Goal: Use online tool/utility: Utilize a website feature to perform a specific function

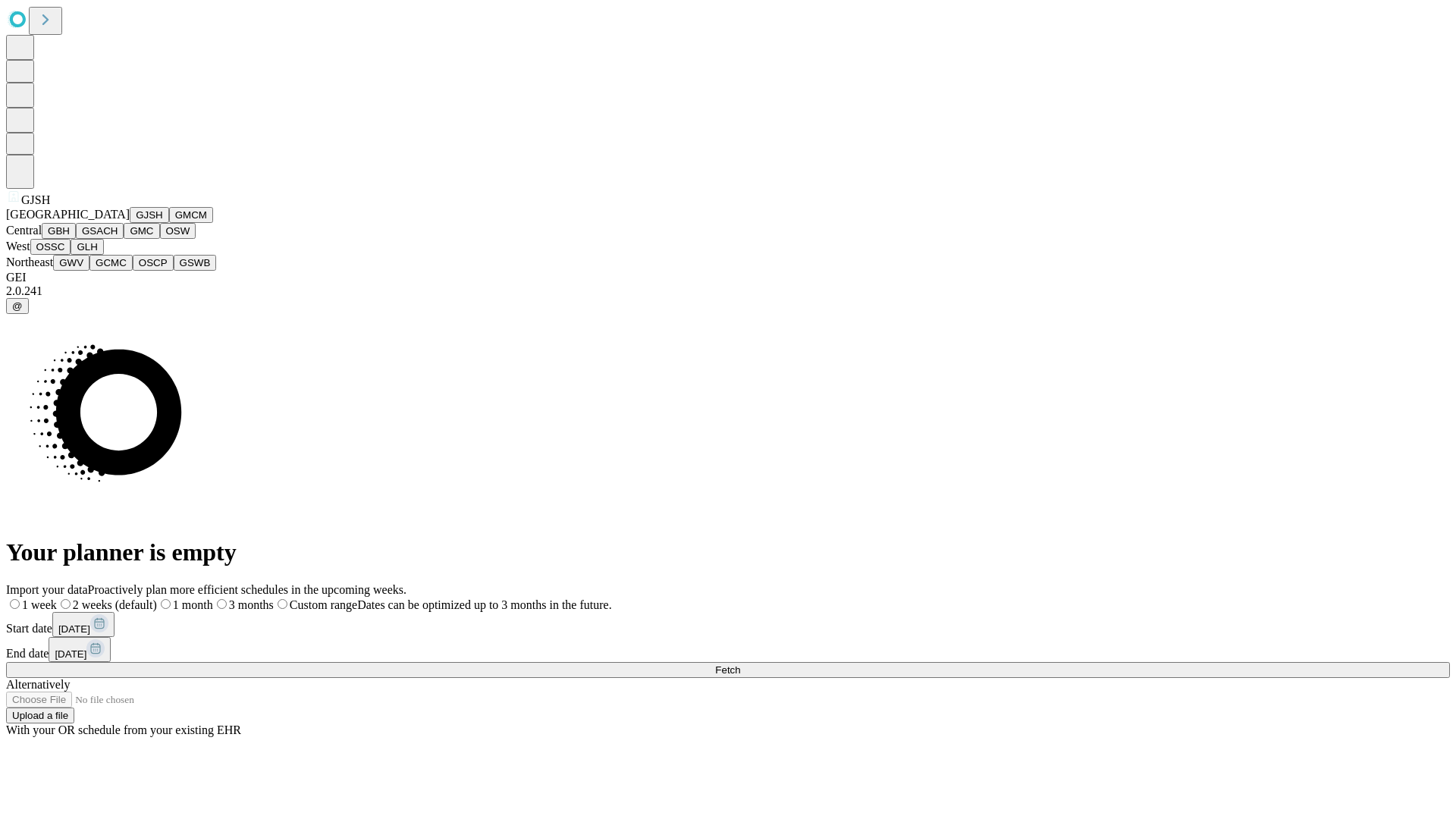
click at [130, 223] on button "GJSH" at bounding box center [149, 215] width 40 height 16
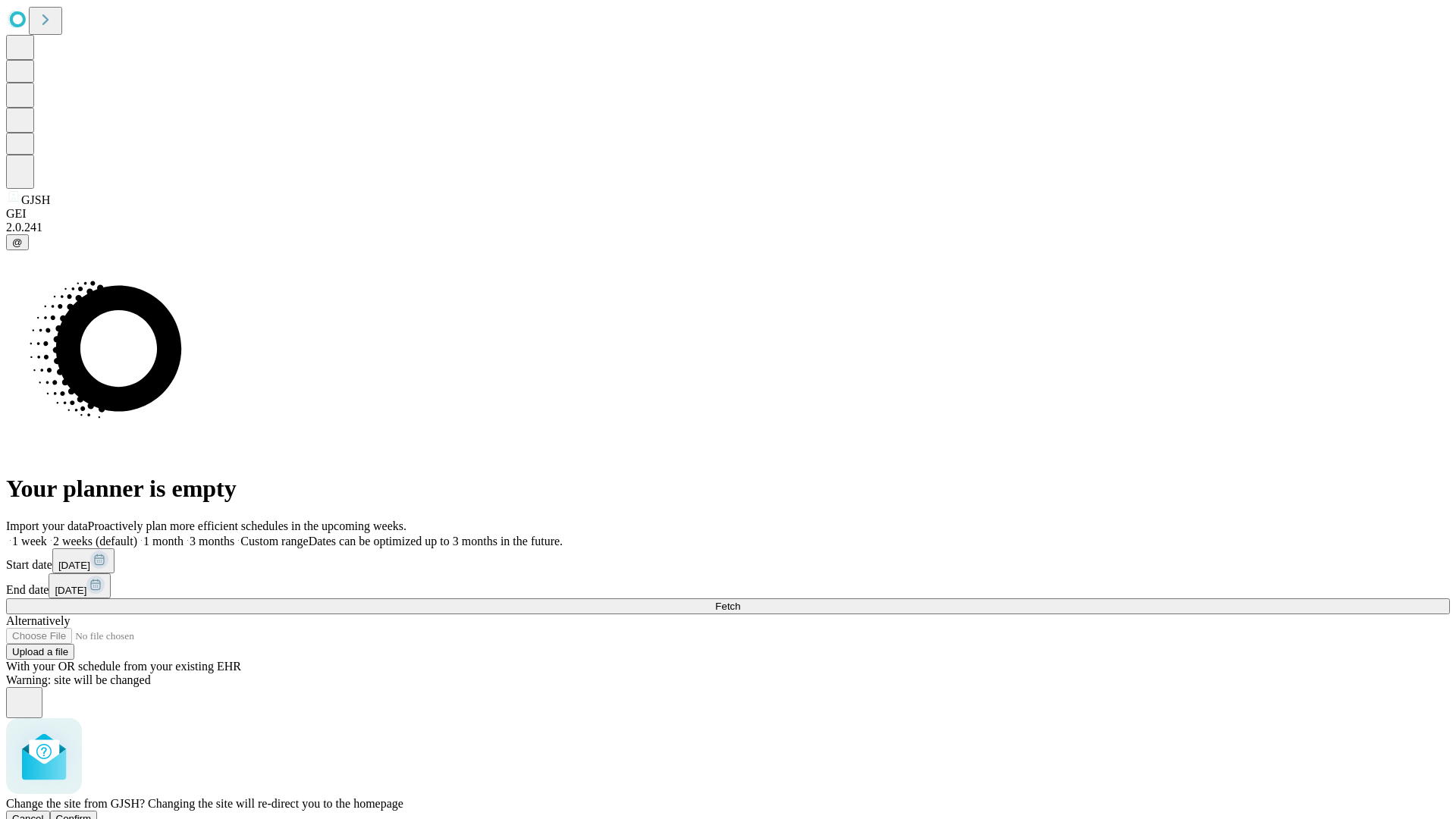
click at [92, 813] on span "Confirm" at bounding box center [73, 818] width 36 height 11
click at [47, 535] on label "1 week" at bounding box center [27, 541] width 41 height 13
click at [740, 600] on span "Fetch" at bounding box center [728, 606] width 25 height 11
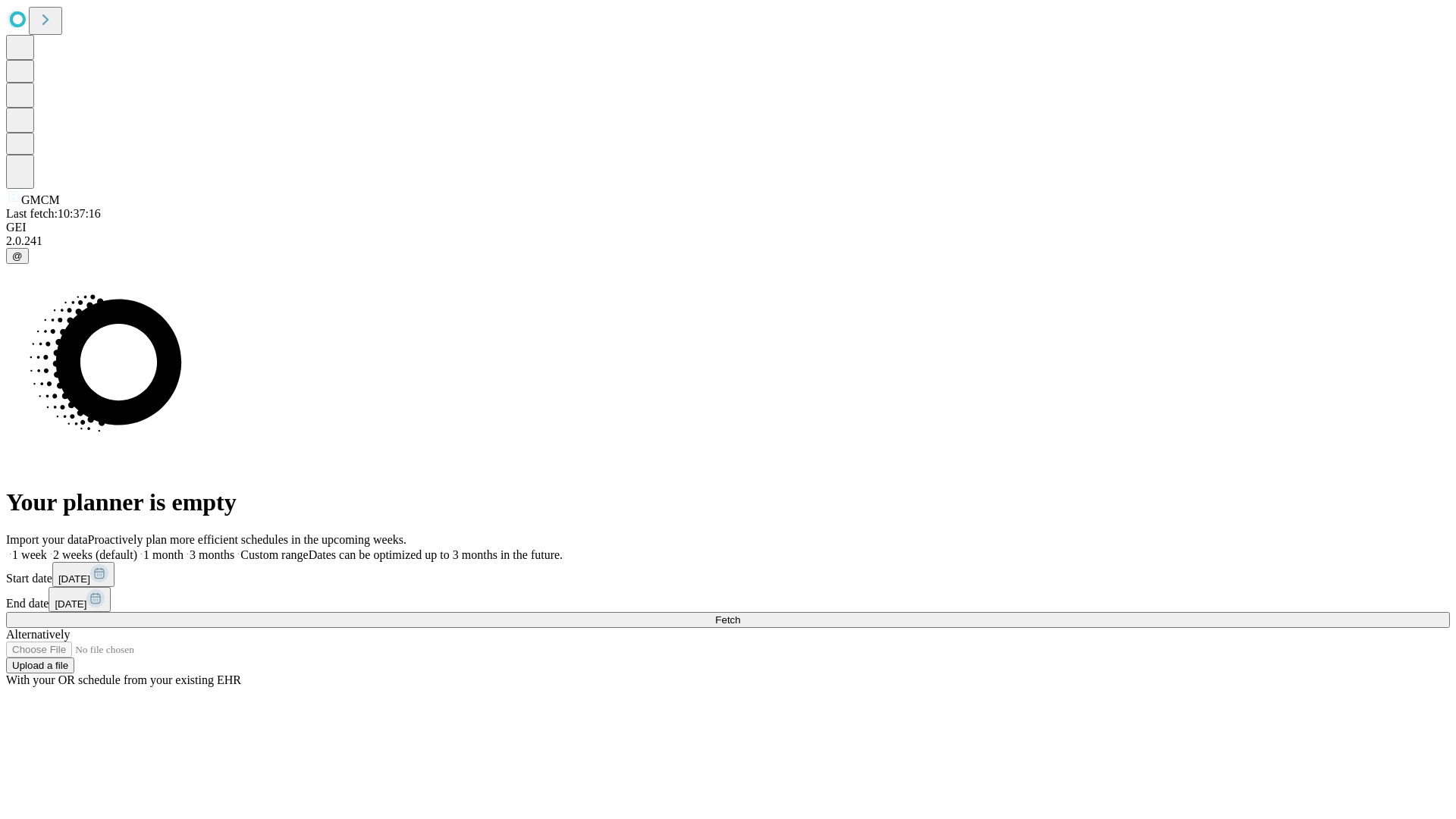
click at [47, 548] on label "1 week" at bounding box center [27, 554] width 41 height 13
click at [740, 614] on span "Fetch" at bounding box center [728, 619] width 25 height 11
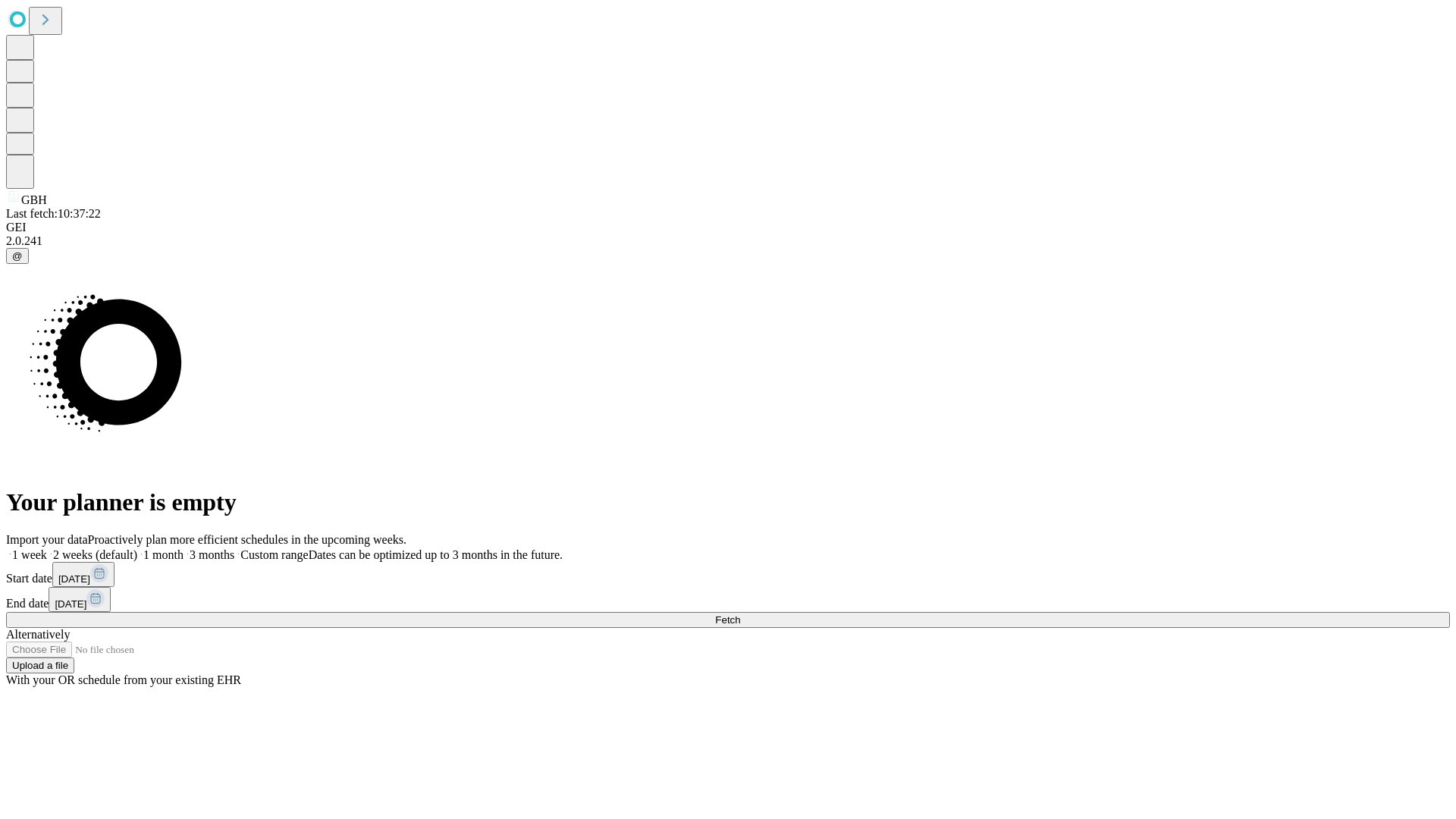
click at [47, 548] on label "1 week" at bounding box center [27, 554] width 41 height 13
click at [740, 614] on span "Fetch" at bounding box center [728, 619] width 25 height 11
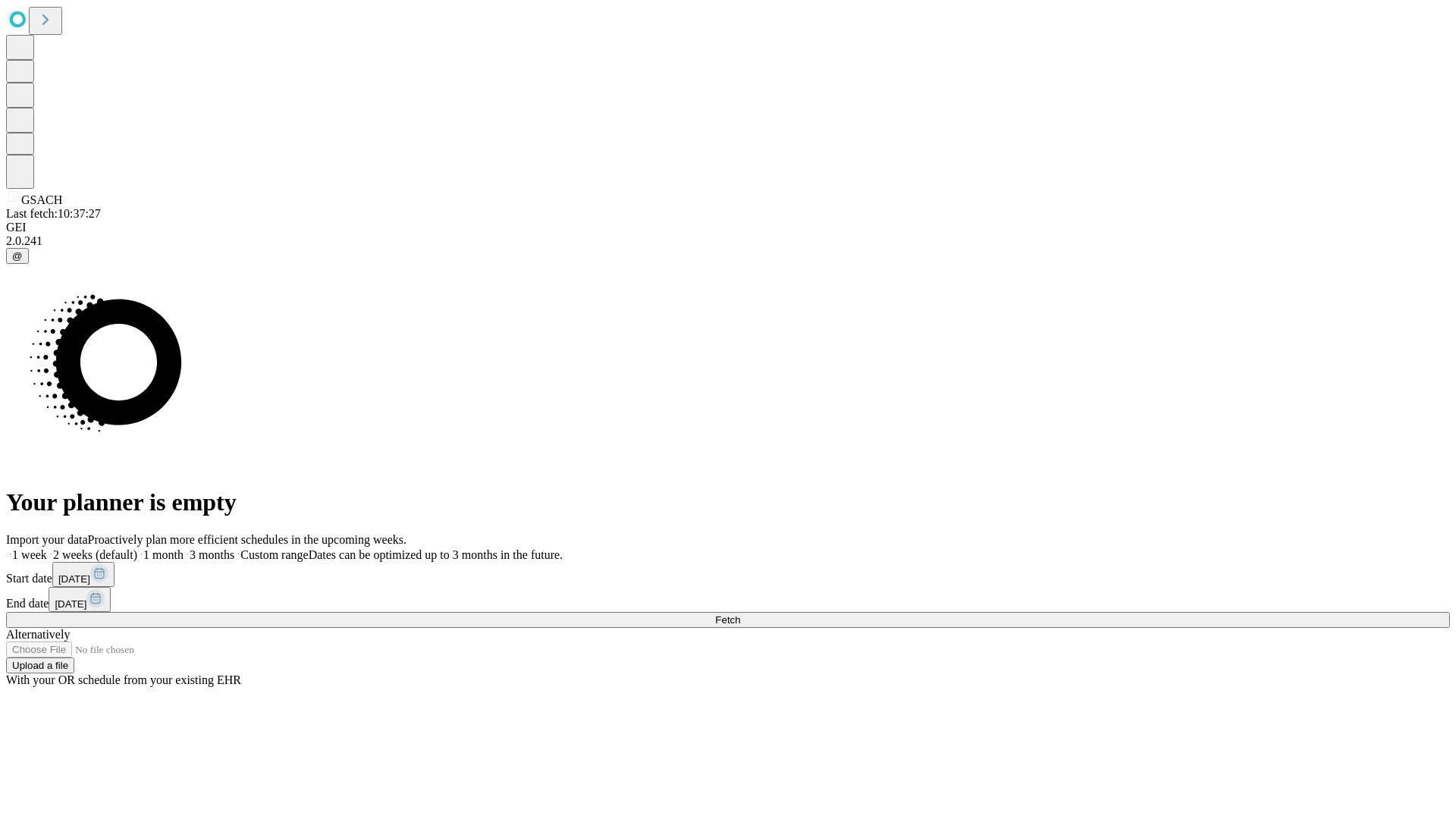
click at [47, 548] on label "1 week" at bounding box center [27, 554] width 41 height 13
click at [740, 614] on span "Fetch" at bounding box center [728, 619] width 25 height 11
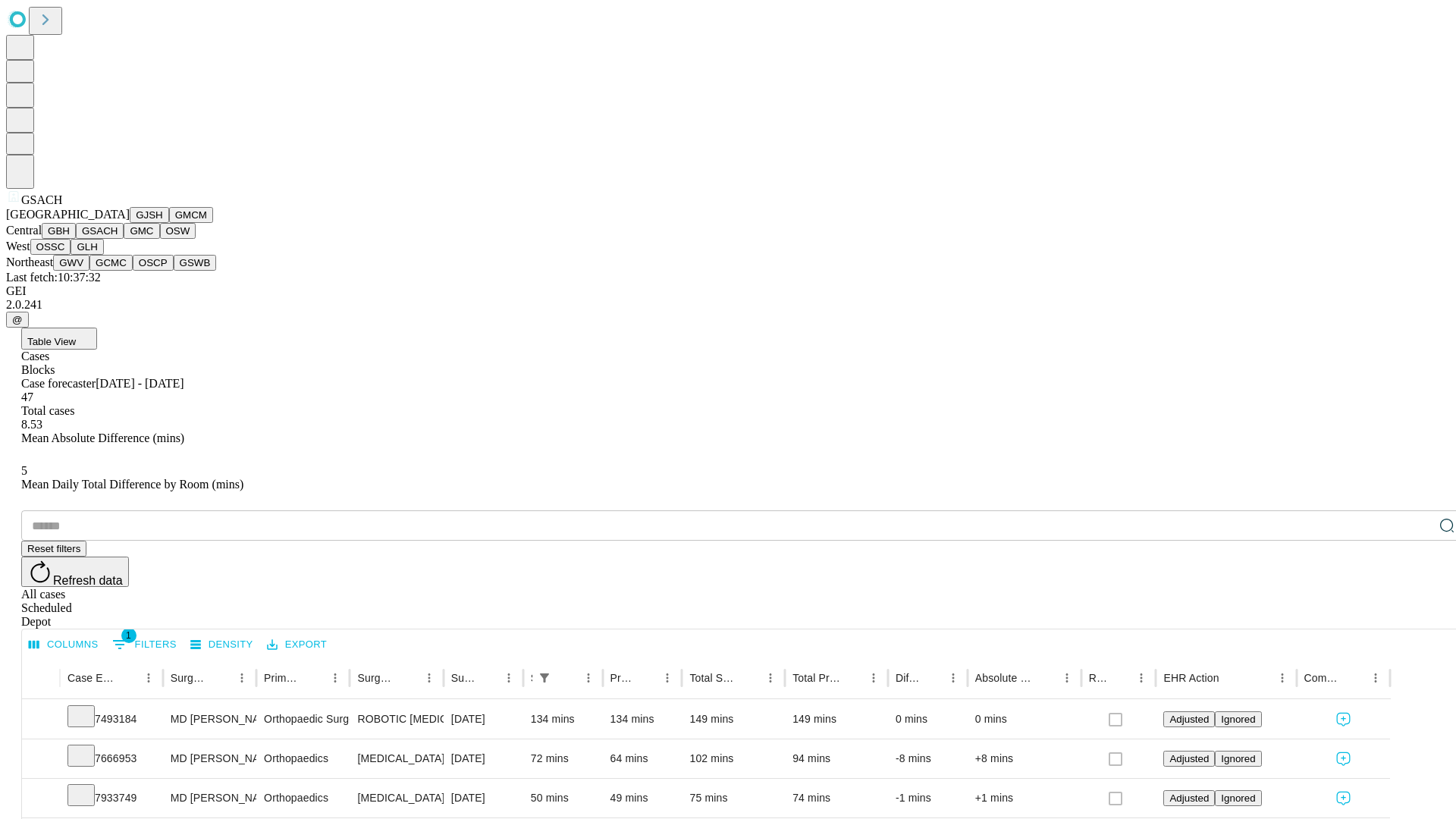
click at [123, 239] on button "GMC" at bounding box center [141, 231] width 36 height 16
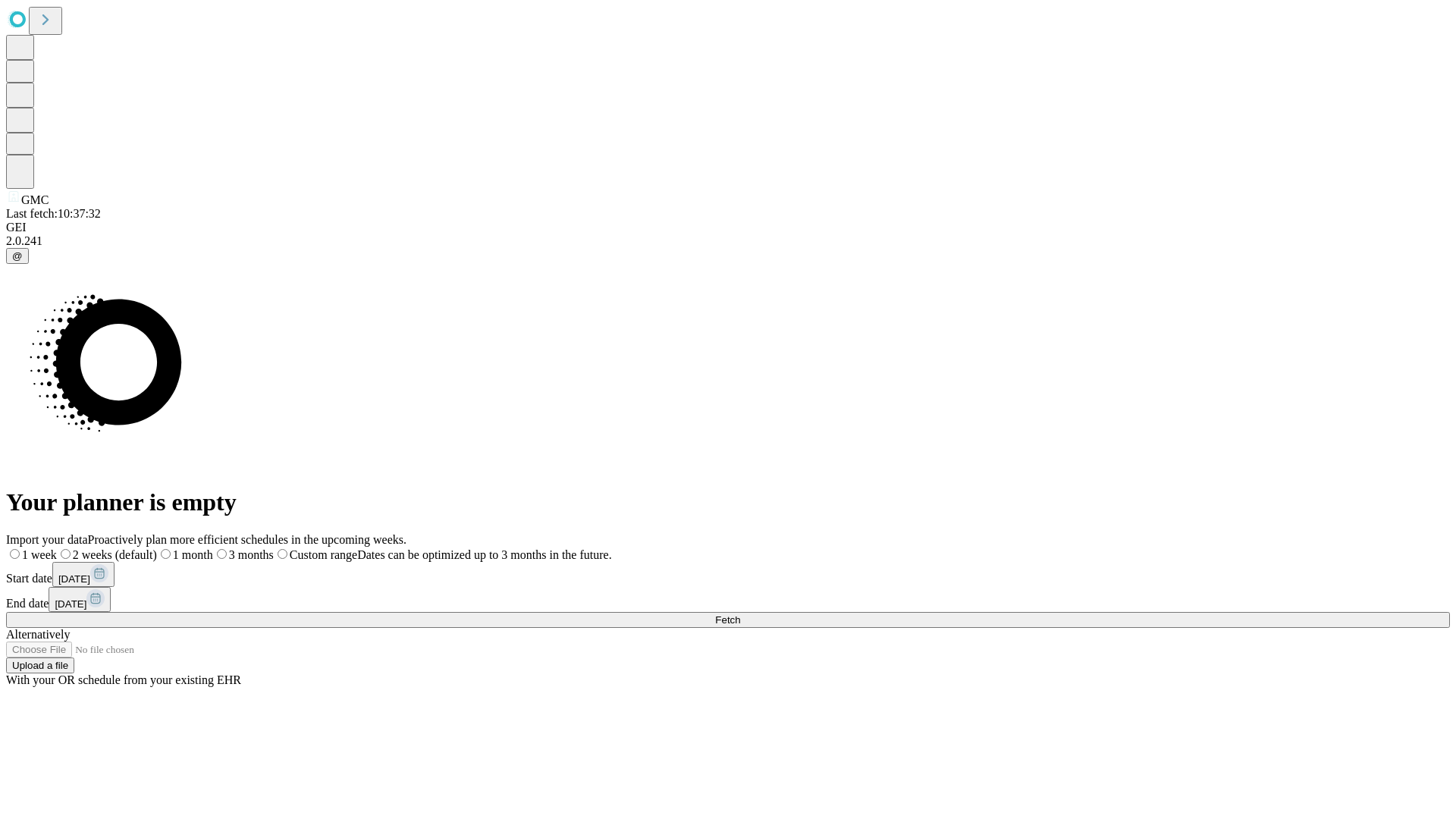
click at [57, 548] on label "1 week" at bounding box center [32, 554] width 51 height 13
click at [740, 614] on span "Fetch" at bounding box center [728, 619] width 25 height 11
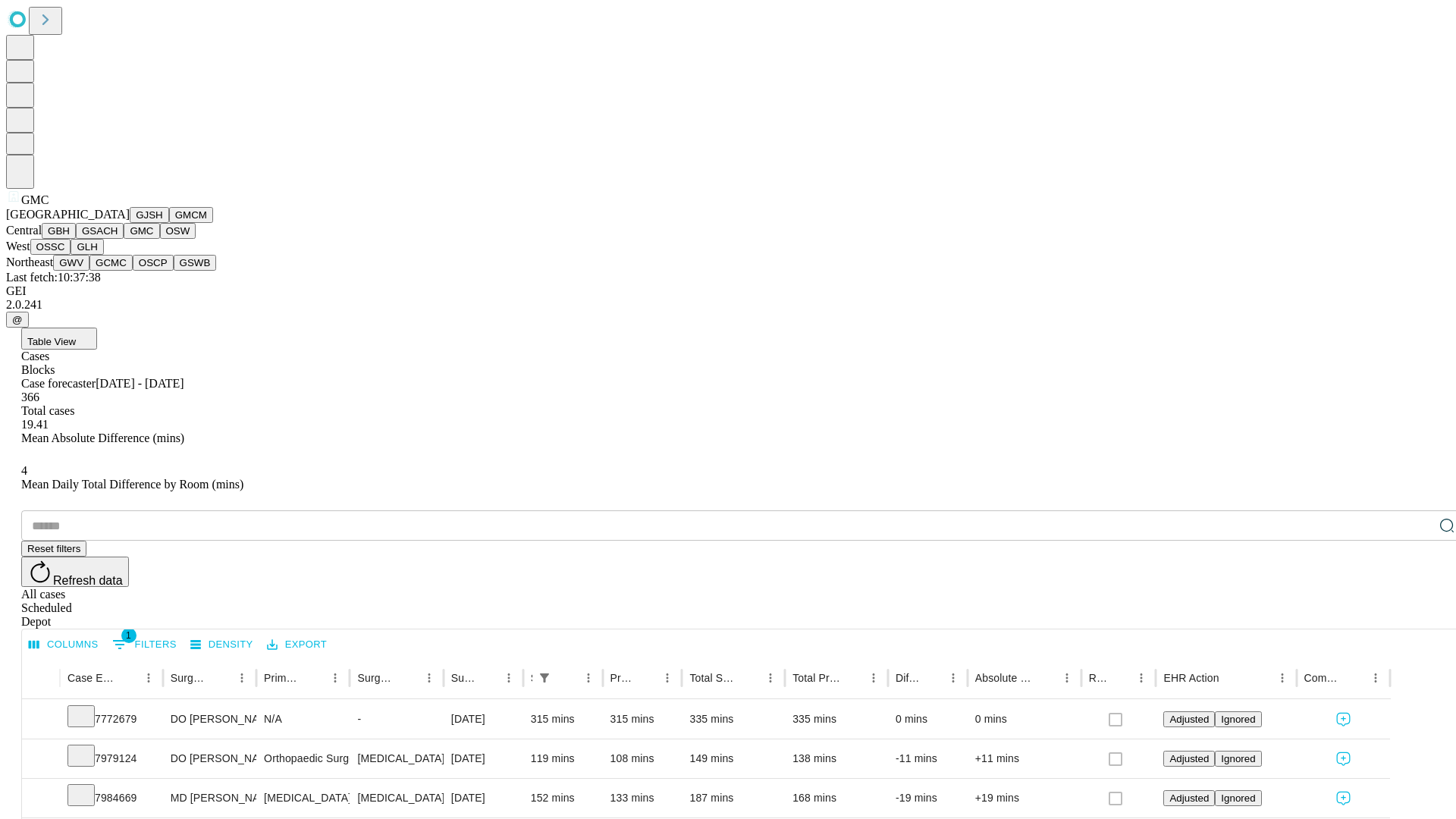
click at [160, 239] on button "OSW" at bounding box center [179, 231] width 36 height 16
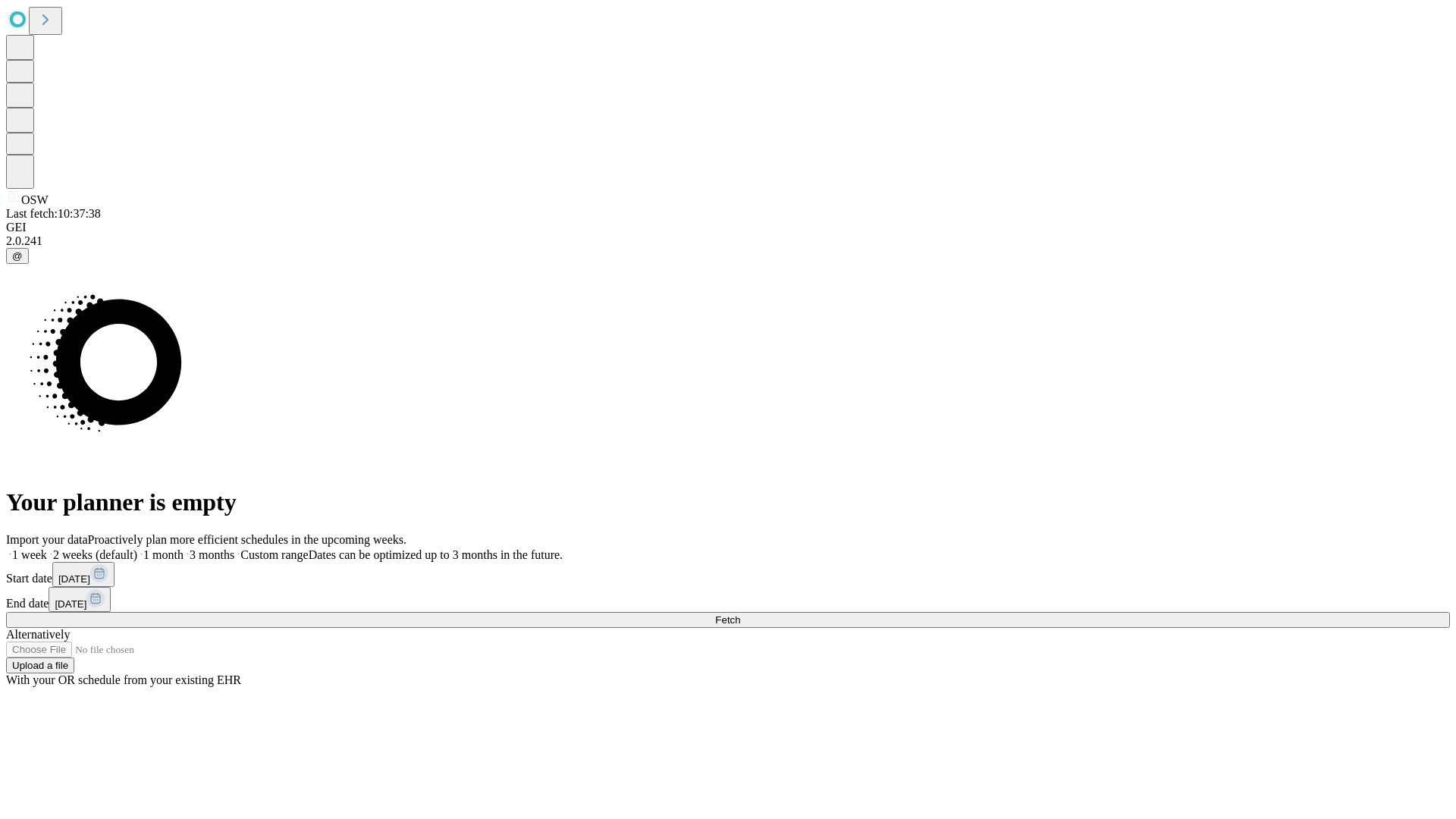
click at [47, 548] on label "1 week" at bounding box center [27, 554] width 41 height 13
click at [740, 614] on span "Fetch" at bounding box center [728, 619] width 25 height 11
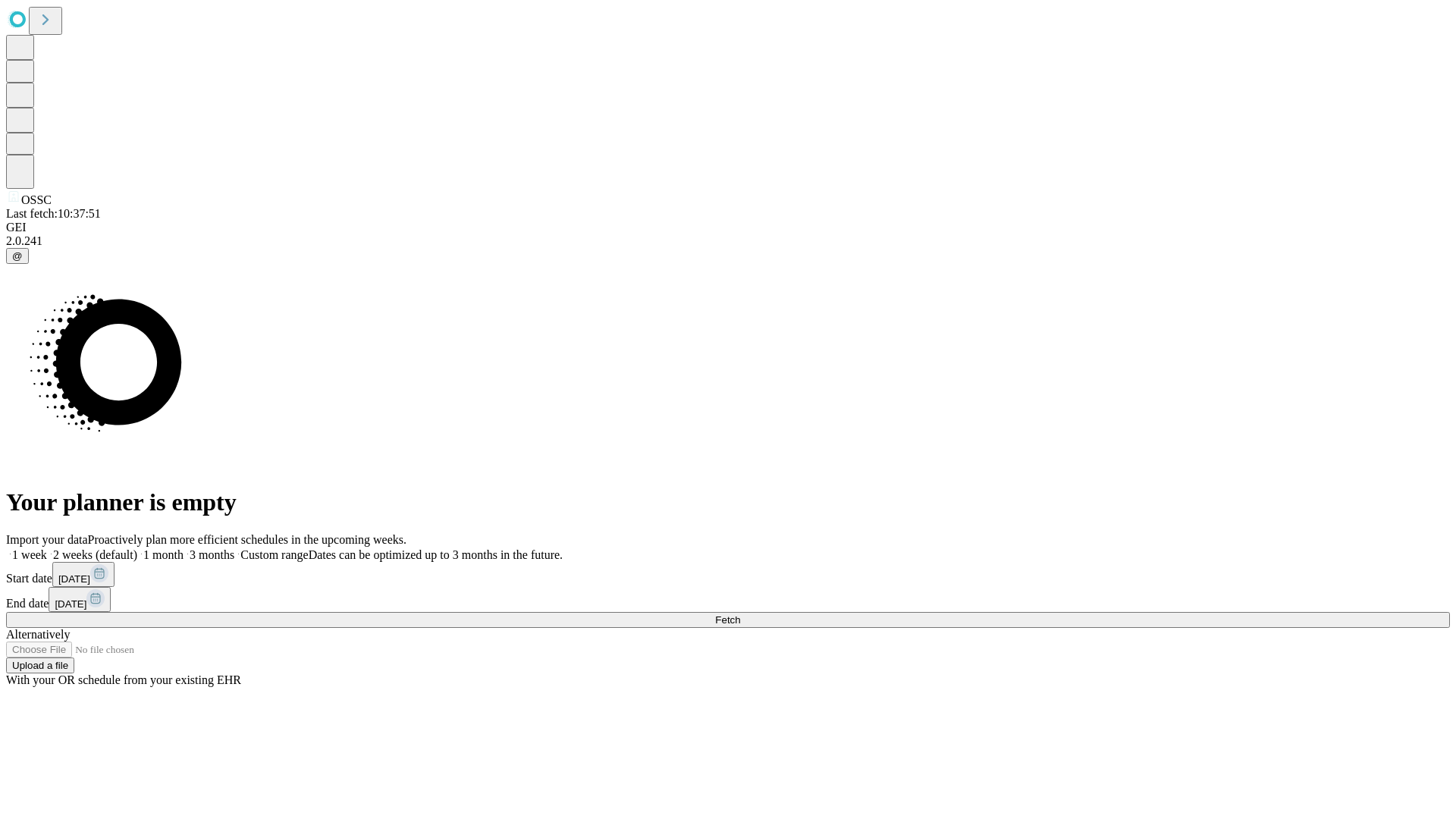
click at [740, 614] on span "Fetch" at bounding box center [728, 619] width 25 height 11
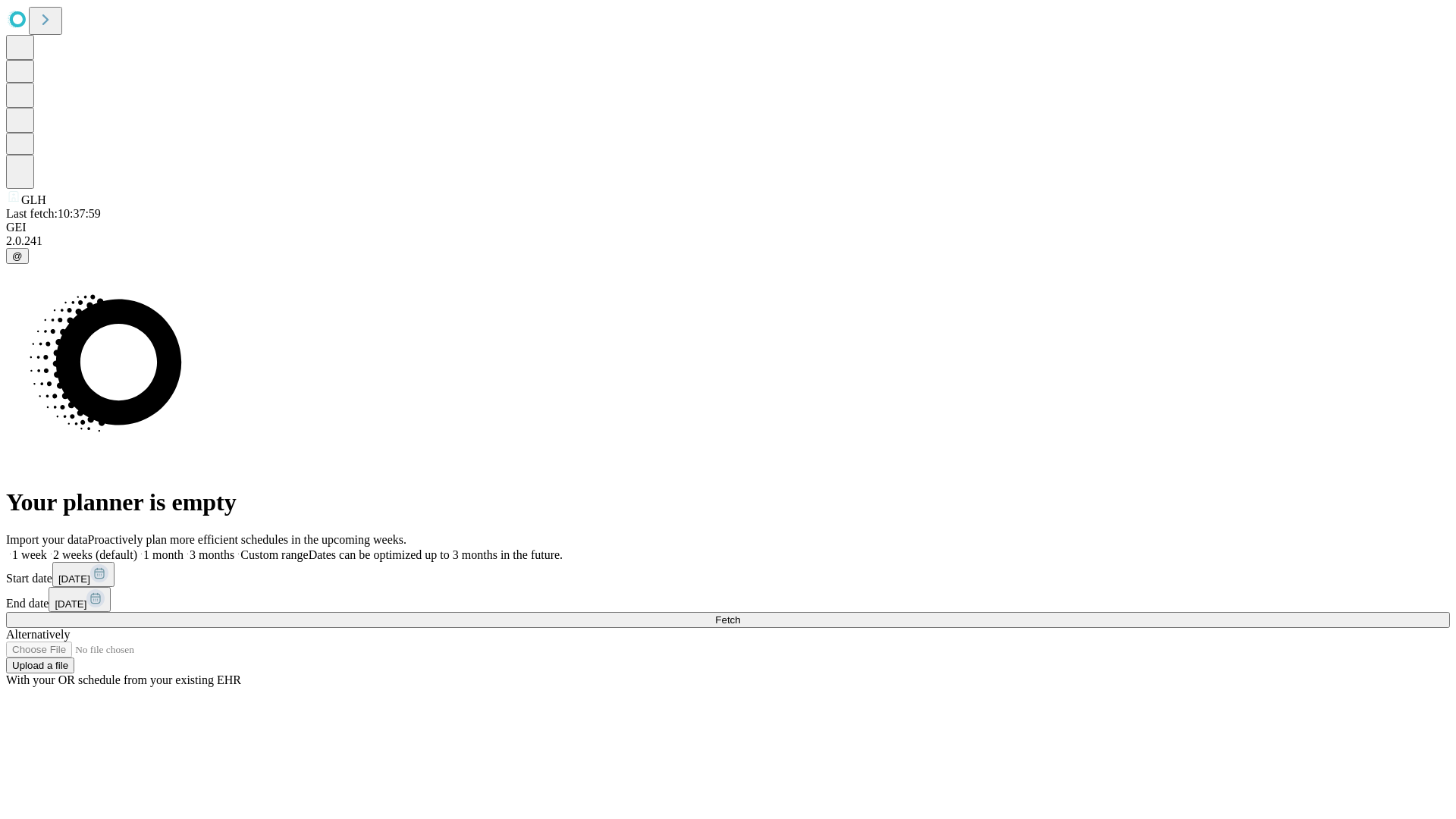
click at [47, 548] on label "1 week" at bounding box center [27, 554] width 41 height 13
click at [740, 614] on span "Fetch" at bounding box center [728, 619] width 25 height 11
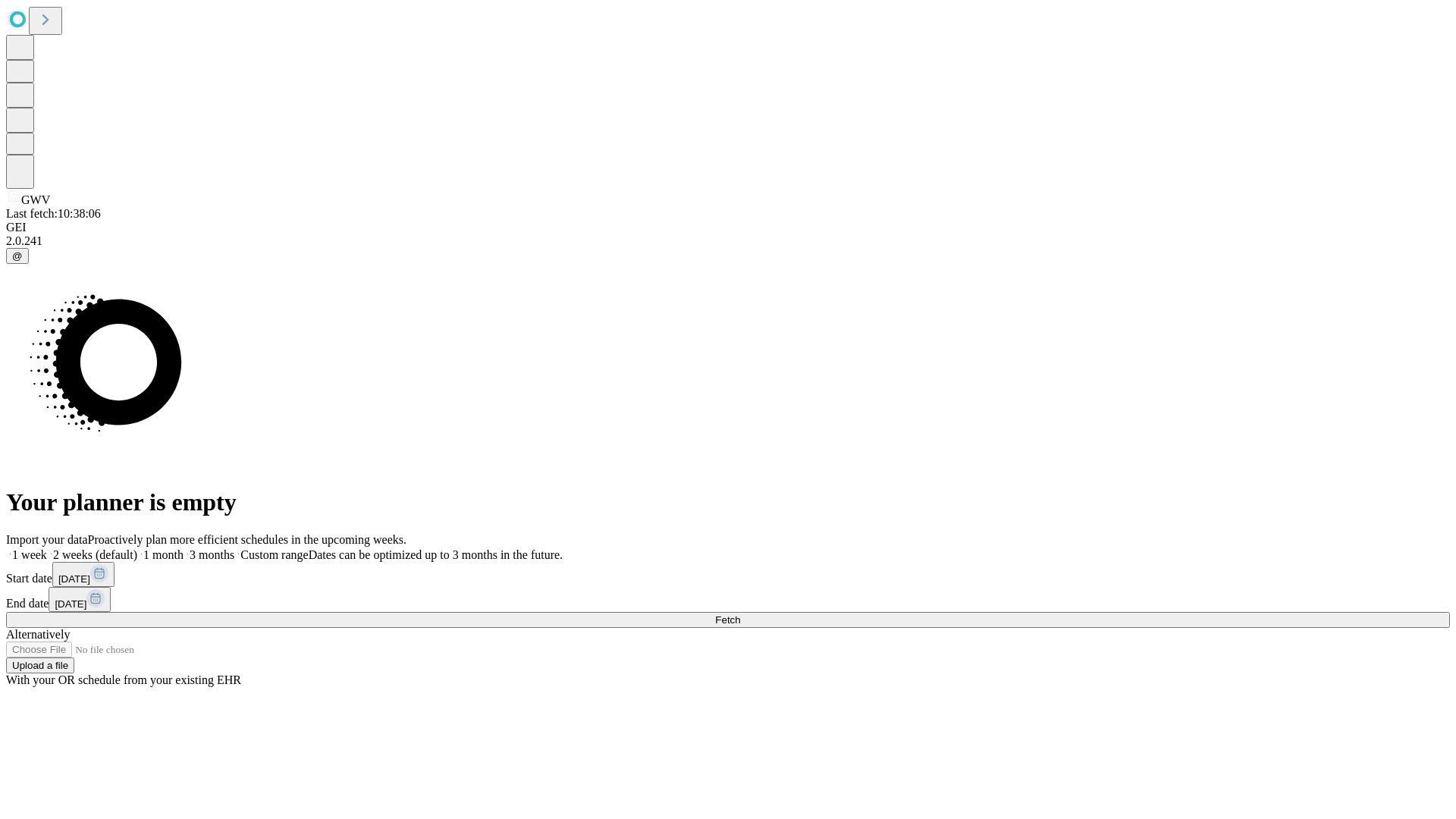
click at [47, 548] on label "1 week" at bounding box center [27, 554] width 41 height 13
click at [740, 614] on span "Fetch" at bounding box center [728, 619] width 25 height 11
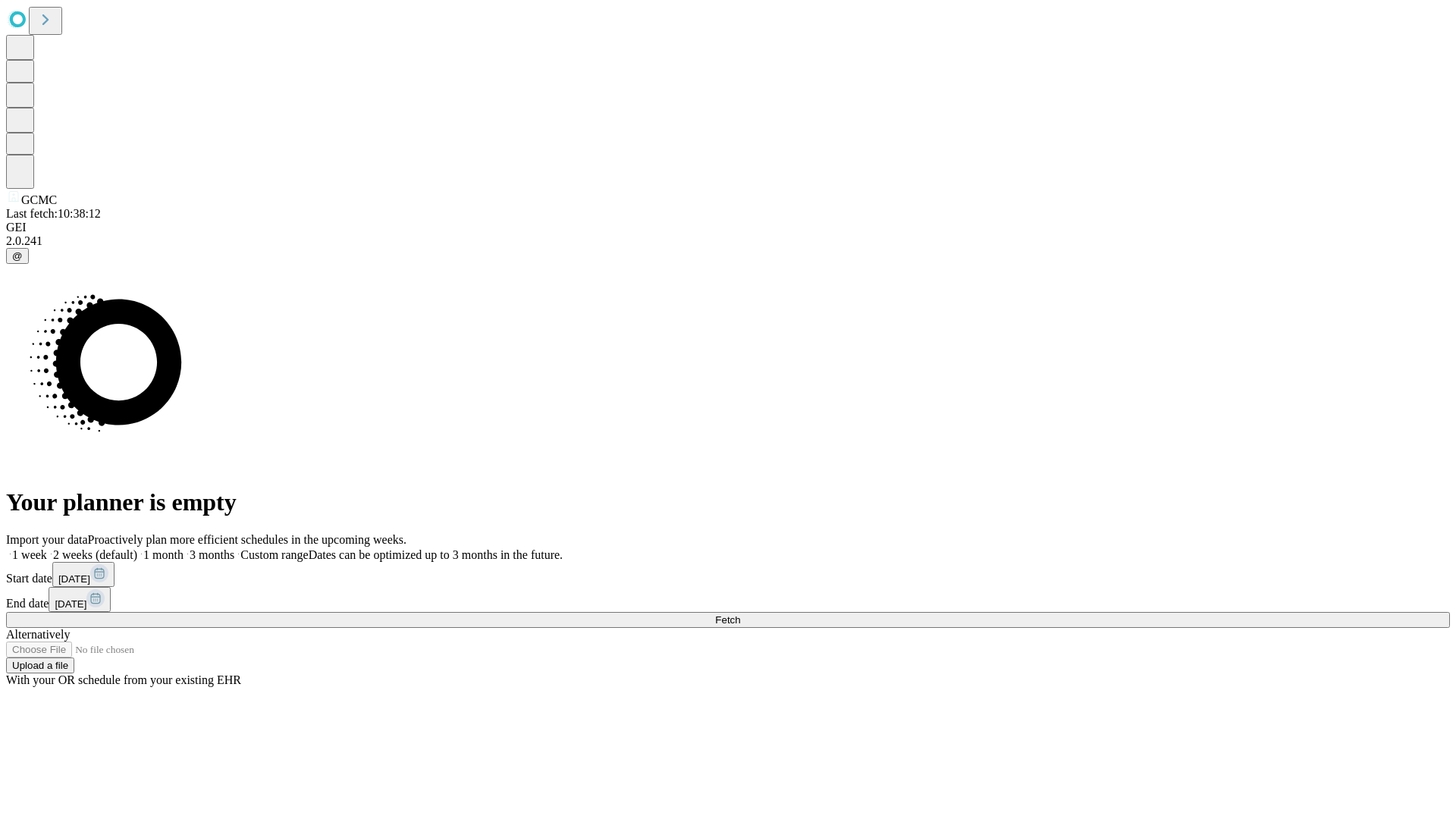
click at [47, 548] on label "1 week" at bounding box center [27, 554] width 41 height 13
click at [740, 614] on span "Fetch" at bounding box center [728, 619] width 25 height 11
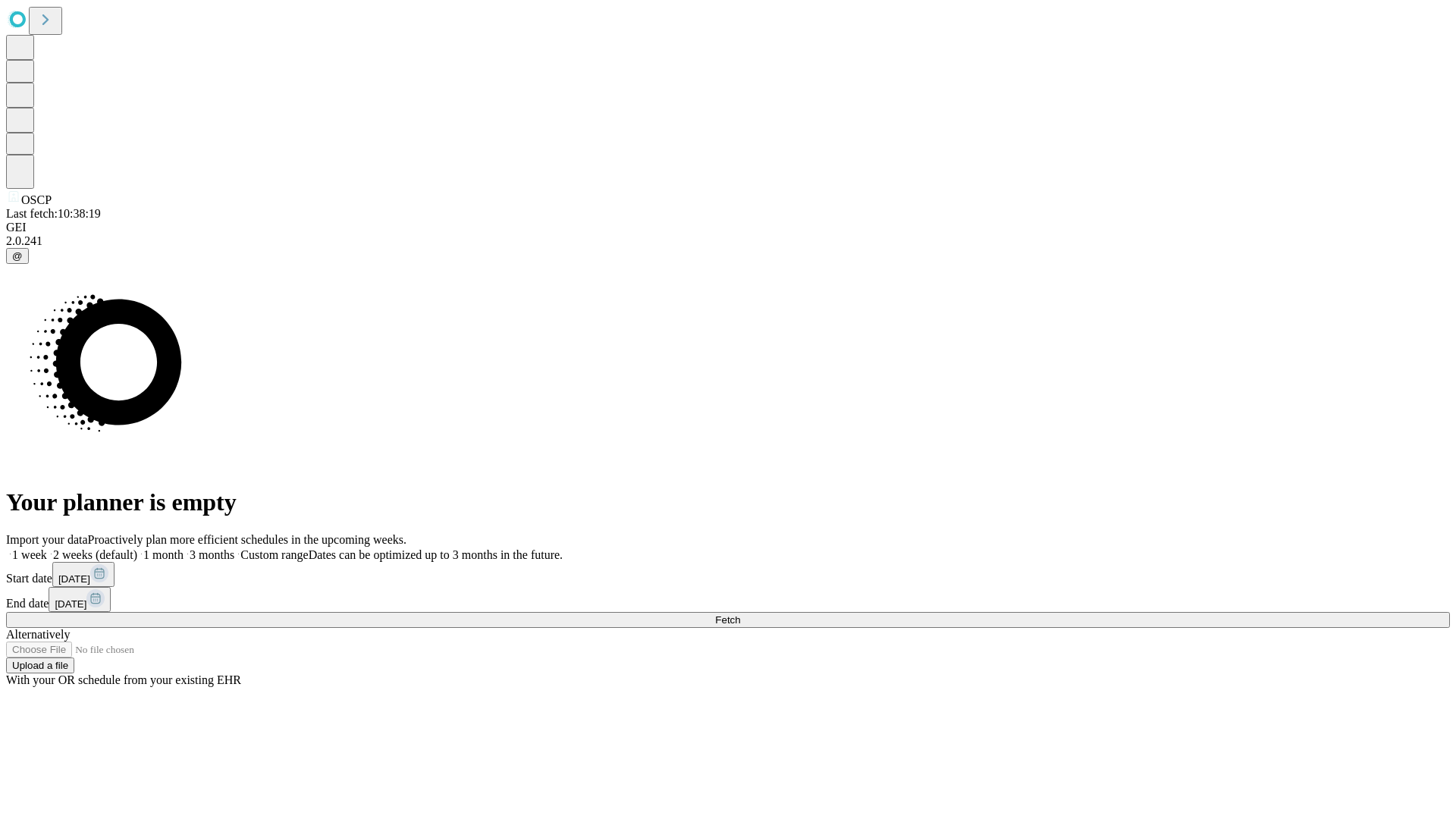
click at [47, 548] on label "1 week" at bounding box center [27, 554] width 41 height 13
click at [740, 614] on span "Fetch" at bounding box center [728, 619] width 25 height 11
